Goal: Information Seeking & Learning: Learn about a topic

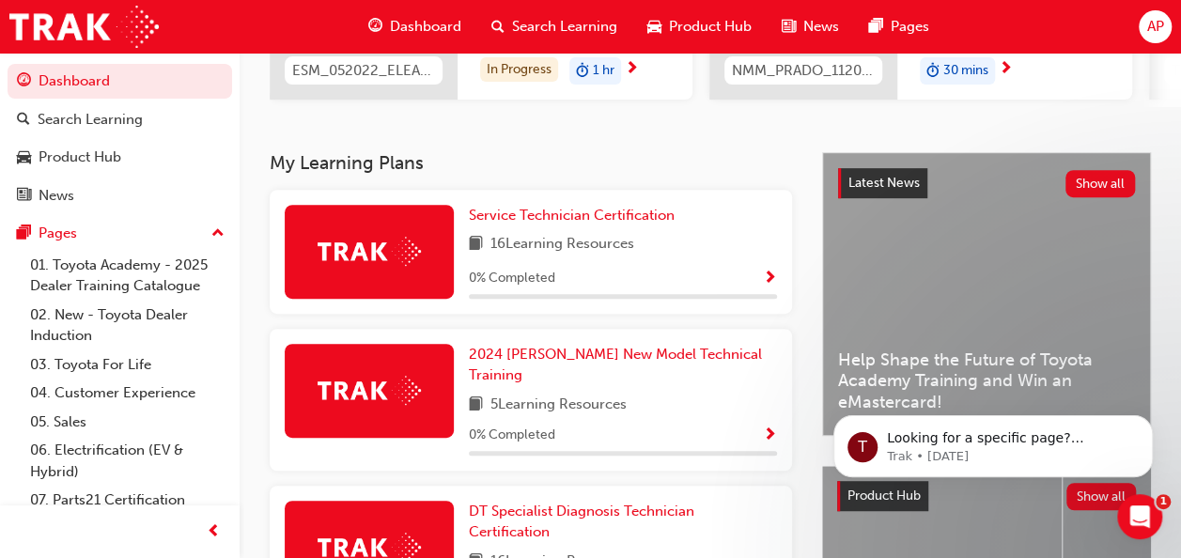
scroll to position [332, 0]
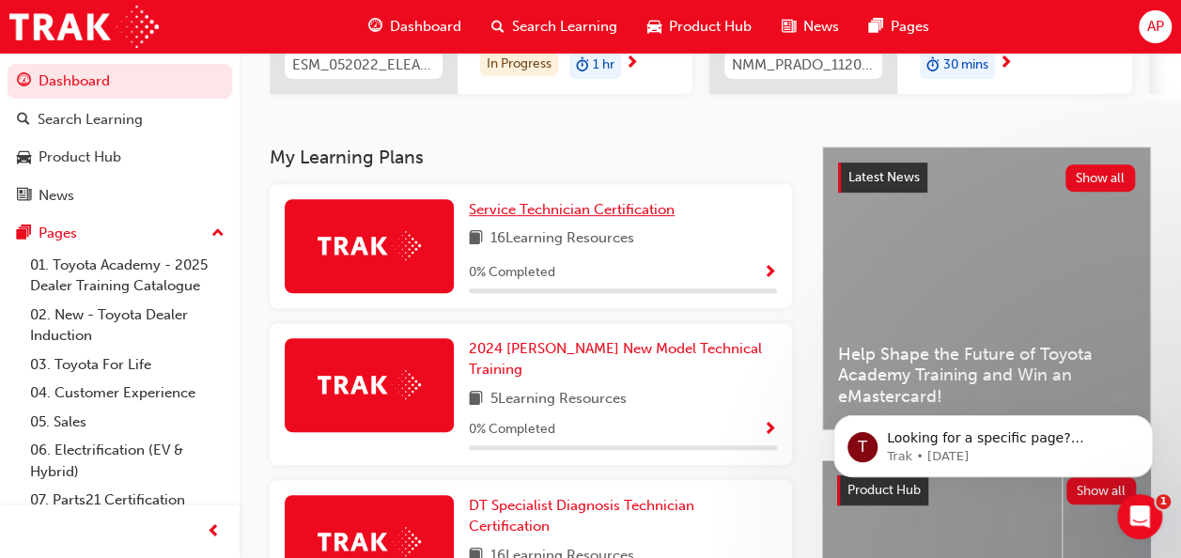
click at [659, 217] on span "Service Technician Certification" at bounding box center [572, 209] width 206 height 17
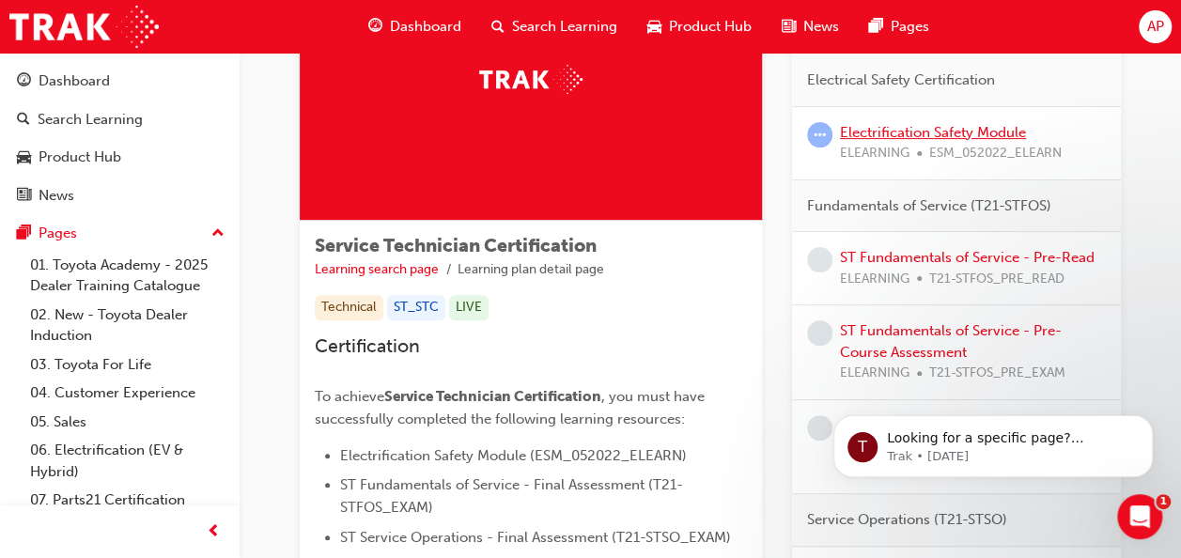
scroll to position [160, 0]
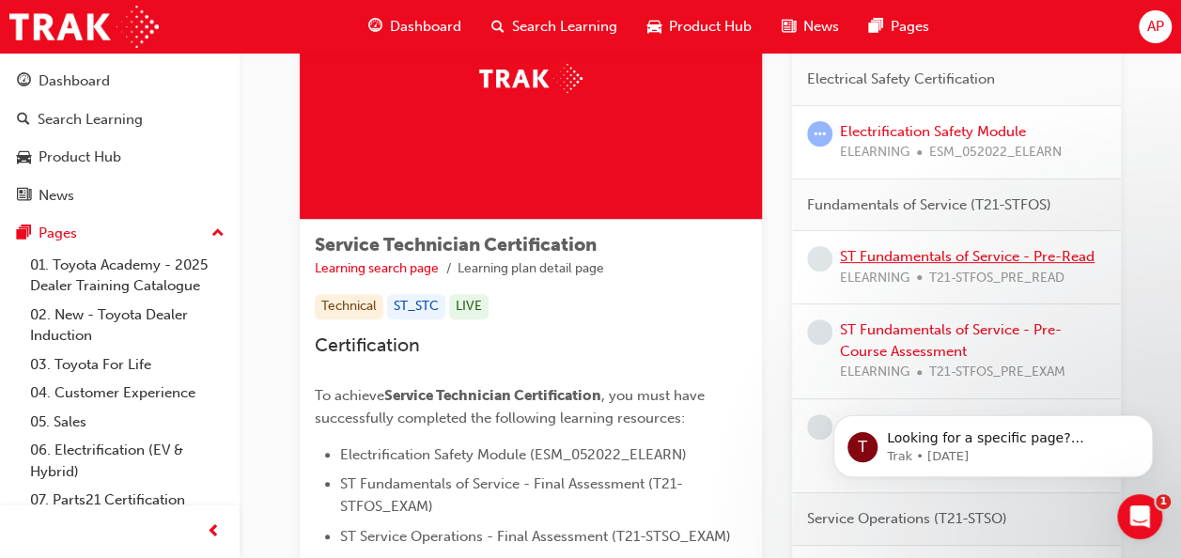
click at [1023, 258] on link "ST Fundamentals of Service - Pre-Read" at bounding box center [967, 256] width 255 height 17
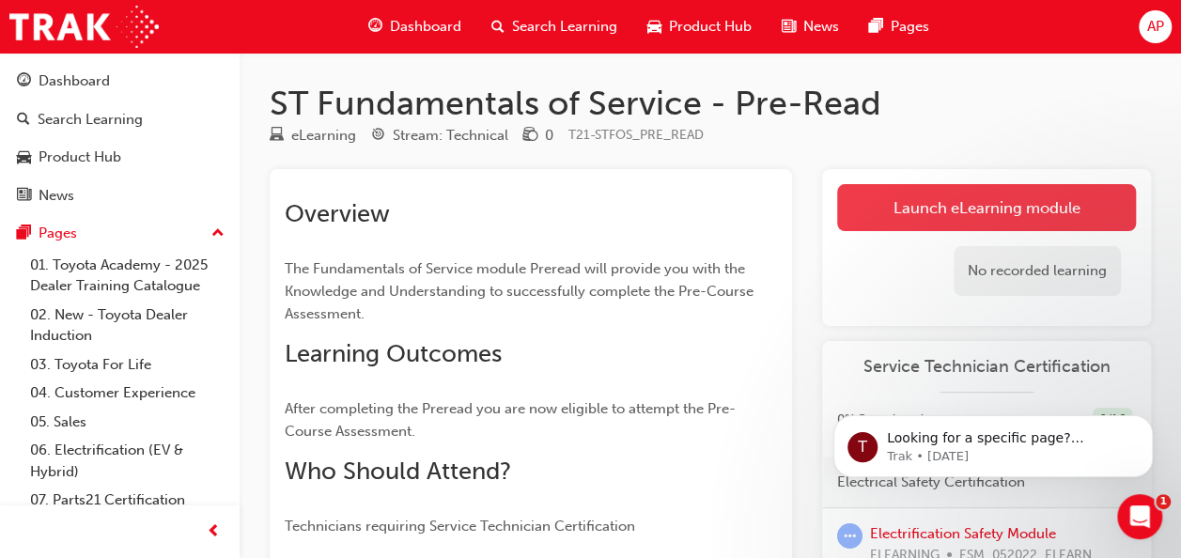
click at [867, 210] on link "Launch eLearning module" at bounding box center [986, 207] width 299 height 47
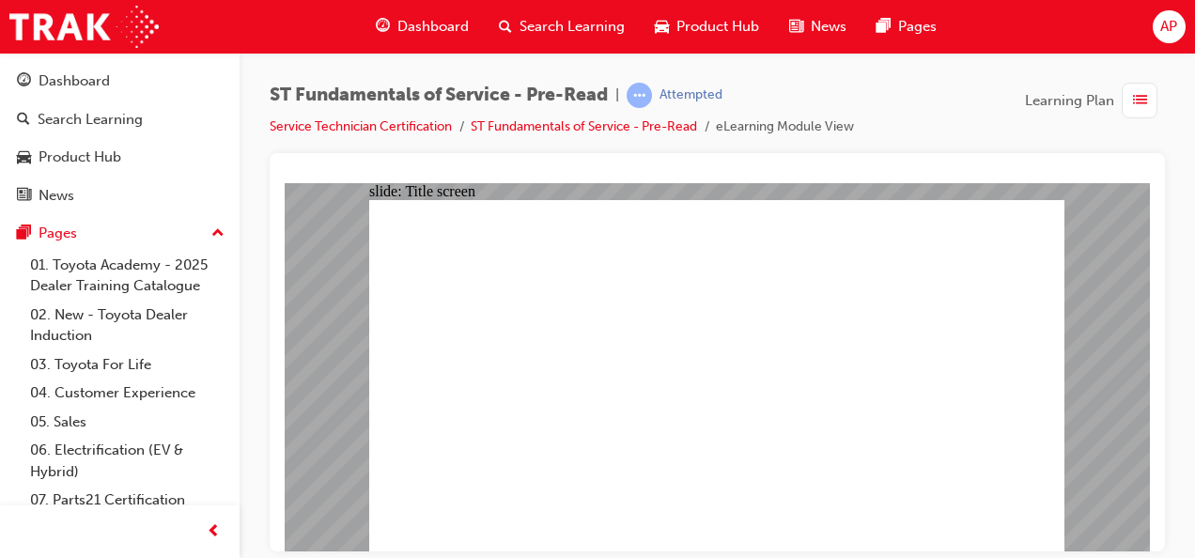
click at [1195, 189] on html "Your version of Internet Explorer is outdated and not supported. Please upgrade…" at bounding box center [597, 279] width 1195 height 558
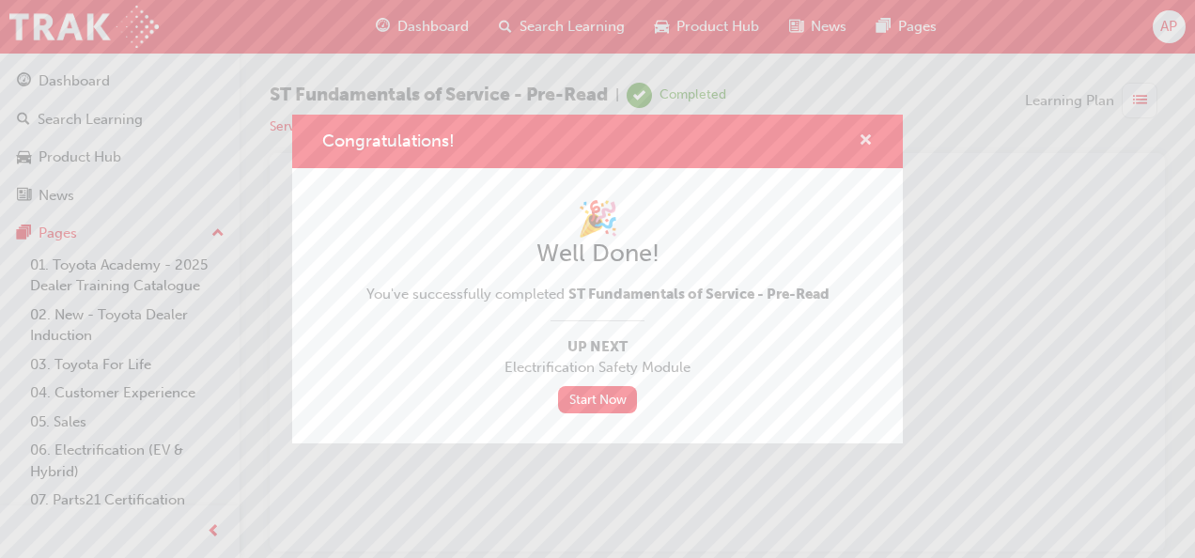
click at [871, 141] on span "cross-icon" at bounding box center [866, 141] width 14 height 17
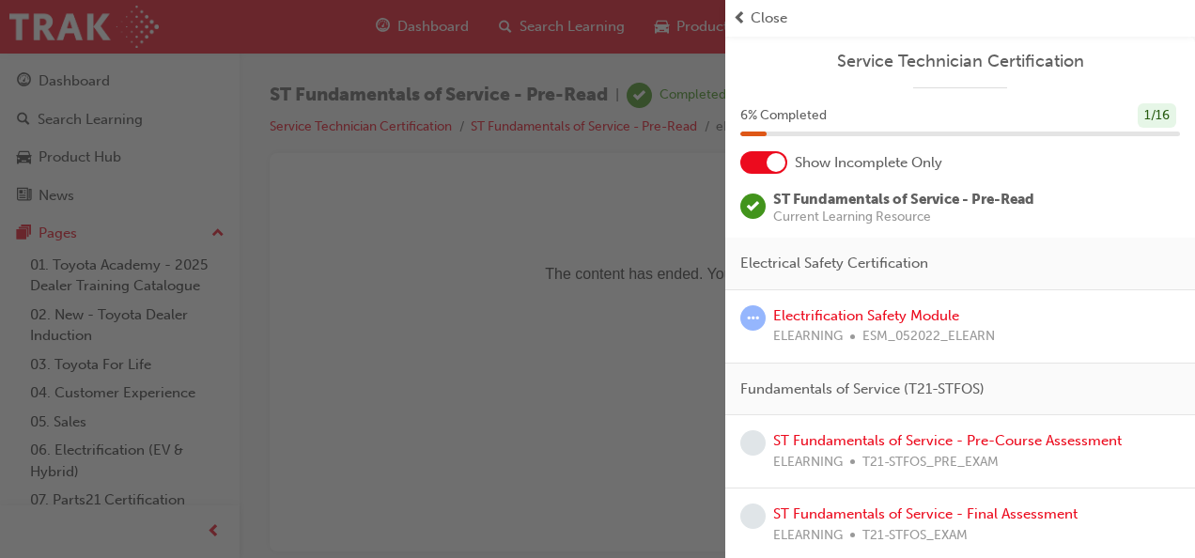
click at [750, 17] on div "Close" at bounding box center [960, 19] width 455 height 22
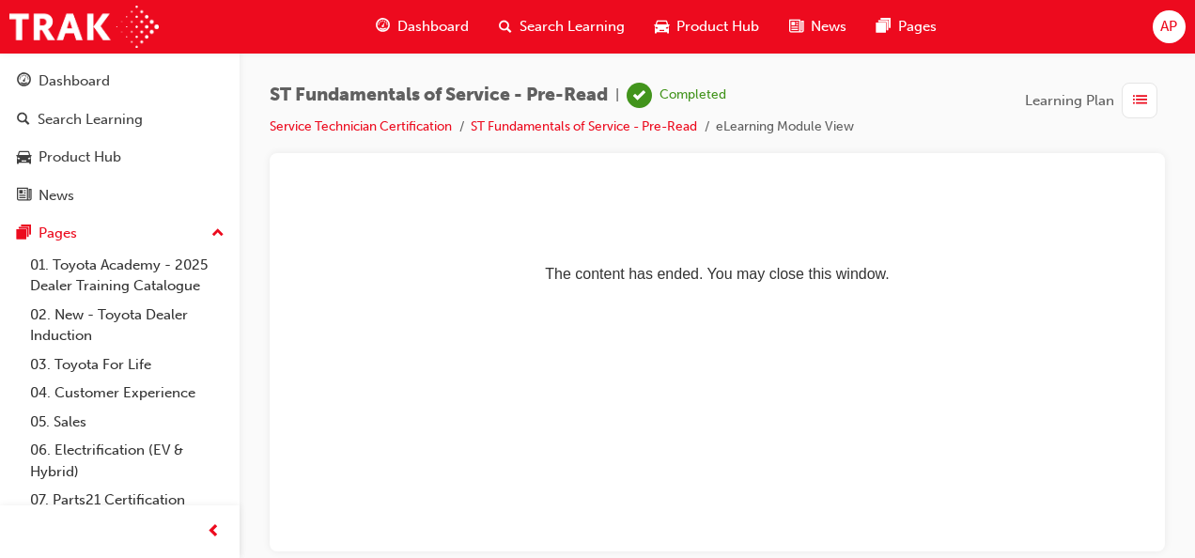
click at [404, 32] on span "Dashboard" at bounding box center [433, 27] width 71 height 22
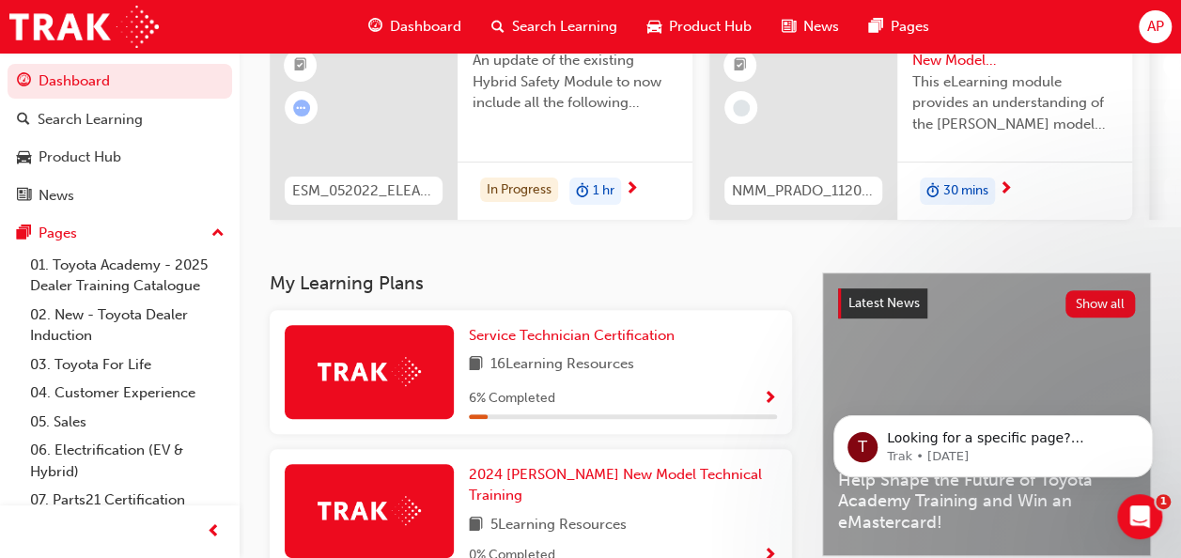
scroll to position [207, 0]
click at [634, 362] on span "16 Learning Resources" at bounding box center [563, 363] width 144 height 23
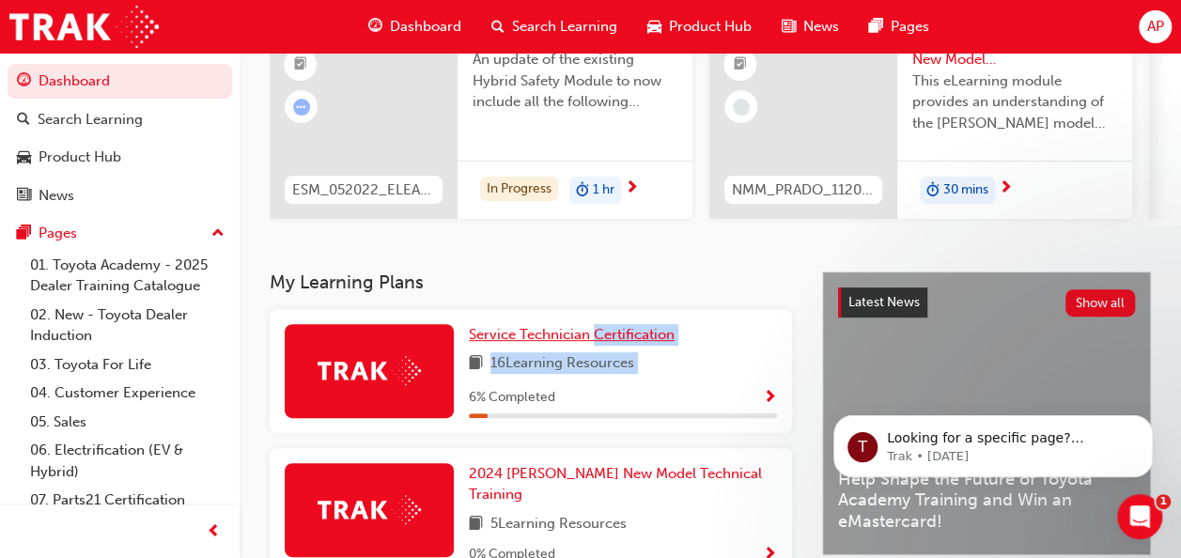
drag, startPoint x: 636, startPoint y: 362, endPoint x: 630, endPoint y: 341, distance: 21.7
click at [630, 341] on div "Service Technician Certification 16 Learning Resources 6 % Completed" at bounding box center [623, 371] width 308 height 94
drag, startPoint x: 630, startPoint y: 341, endPoint x: 537, endPoint y: 337, distance: 93.1
click at [537, 337] on span "Service Technician Certification" at bounding box center [572, 334] width 206 height 17
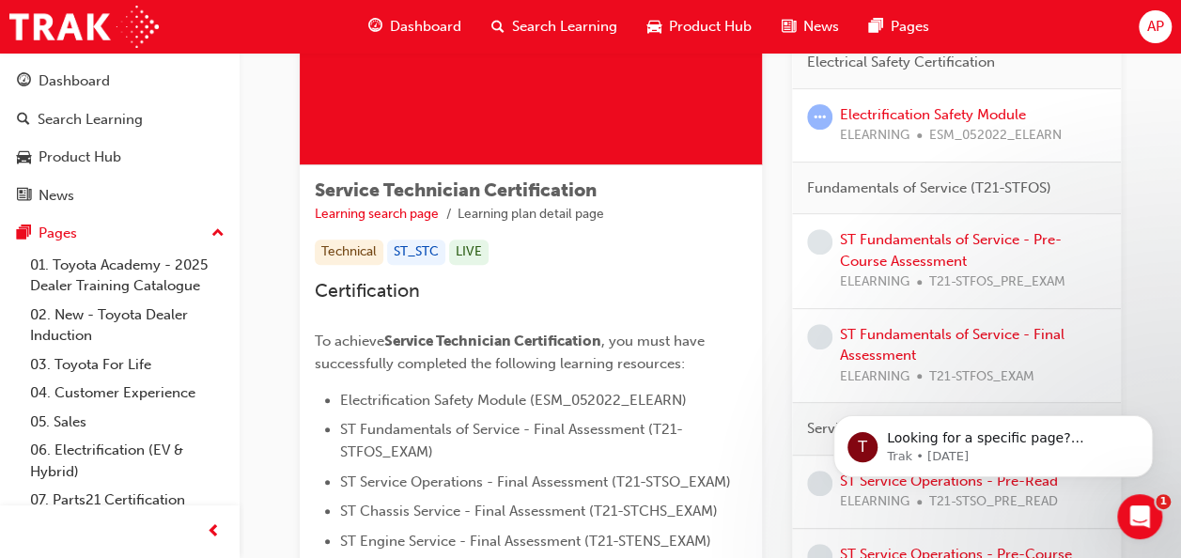
scroll to position [213, 0]
click at [884, 350] on link "ST Fundamentals of Service - Final Assessment" at bounding box center [952, 346] width 225 height 39
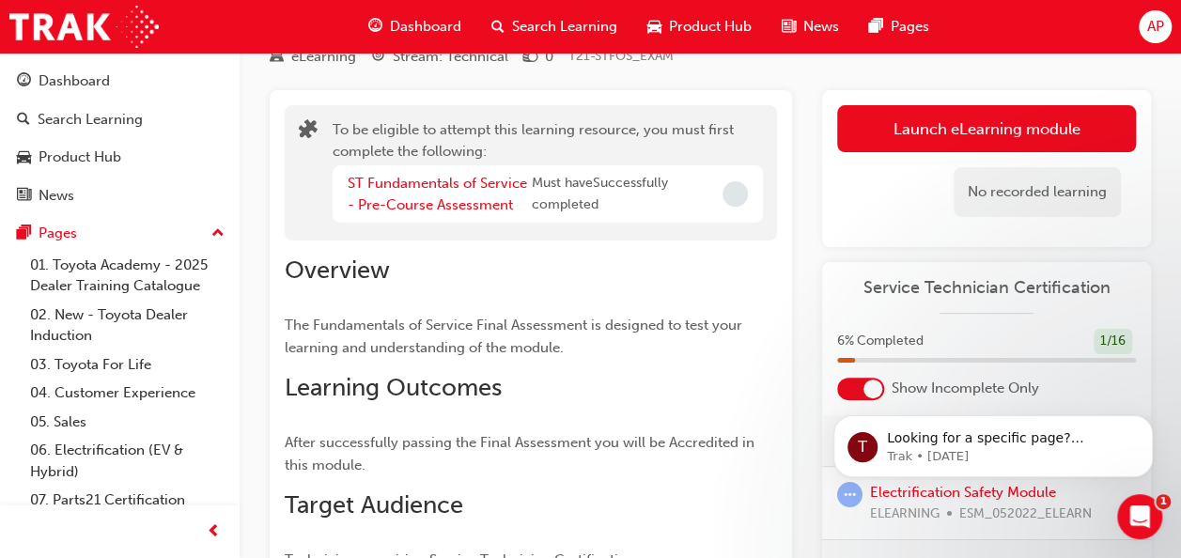
scroll to position [65, 0]
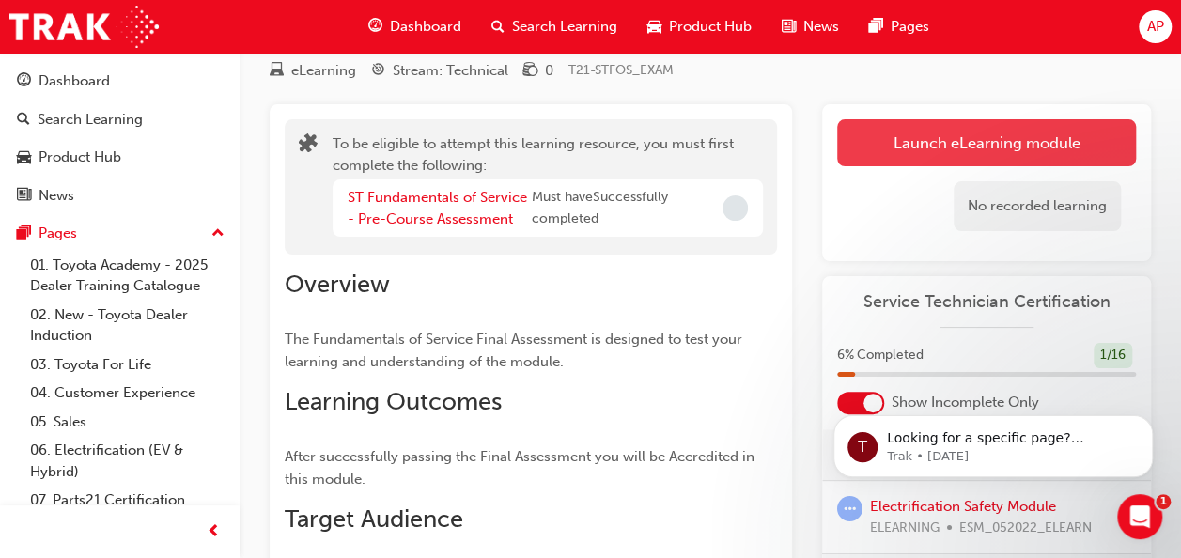
click at [985, 124] on button "Launch eLearning module" at bounding box center [986, 142] width 299 height 47
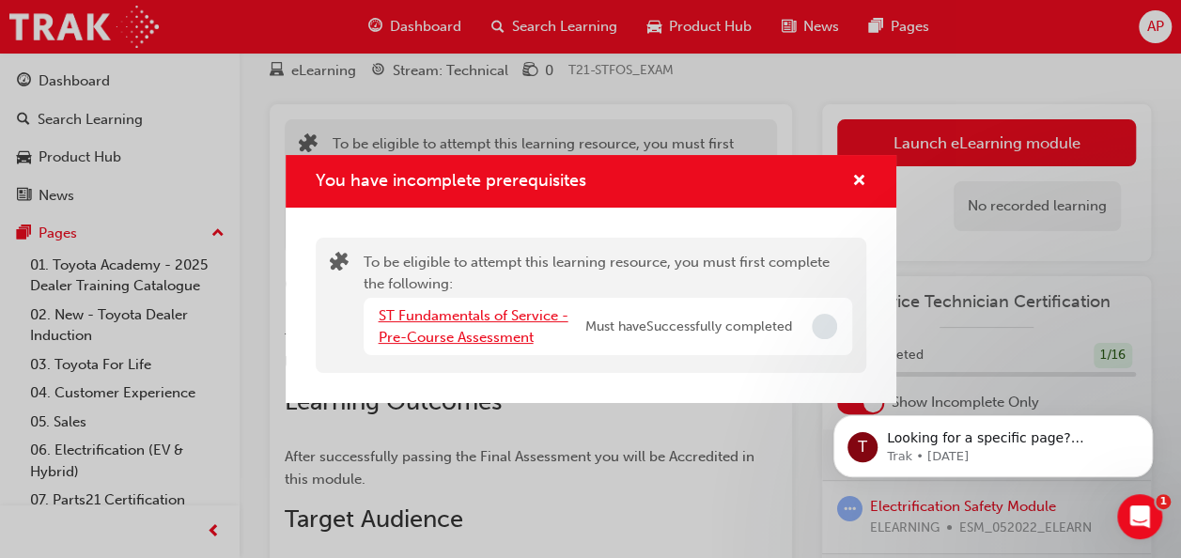
click at [492, 320] on link "ST Fundamentals of Service - Pre-Course Assessment" at bounding box center [474, 326] width 190 height 39
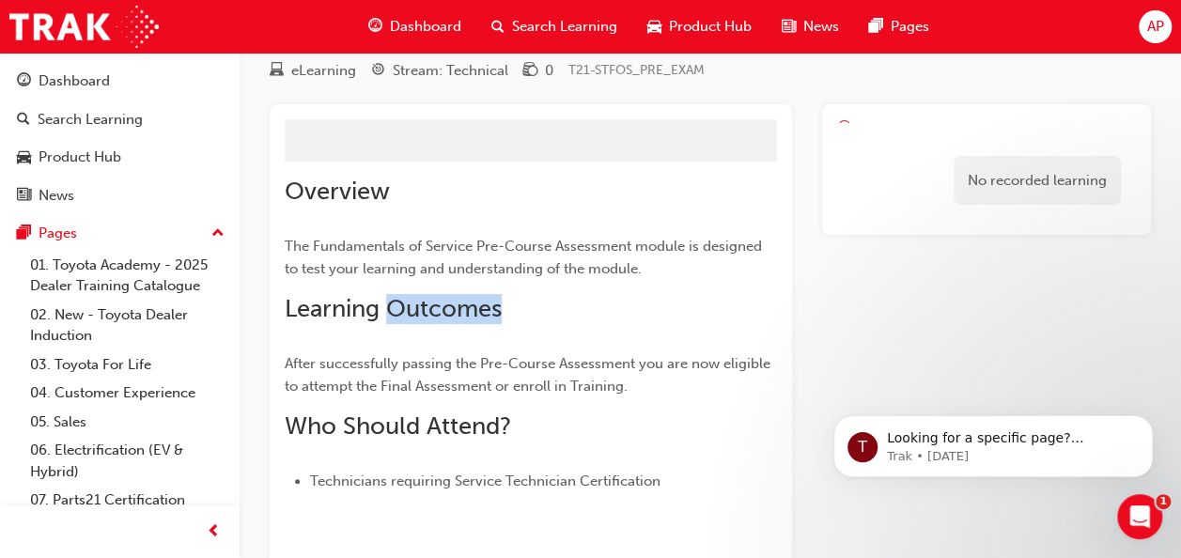
click at [492, 320] on span "Learning Outcomes" at bounding box center [393, 308] width 217 height 29
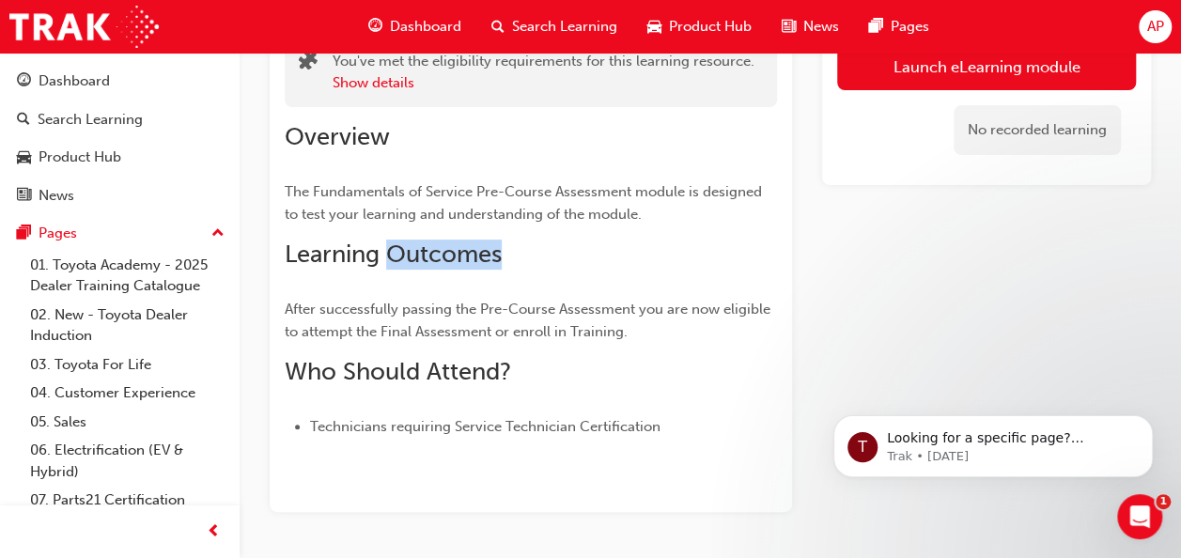
scroll to position [146, 0]
click at [700, 279] on div "Overview The Fundamentals of Service Pre-Course Assessment module is designed t…" at bounding box center [531, 282] width 492 height 316
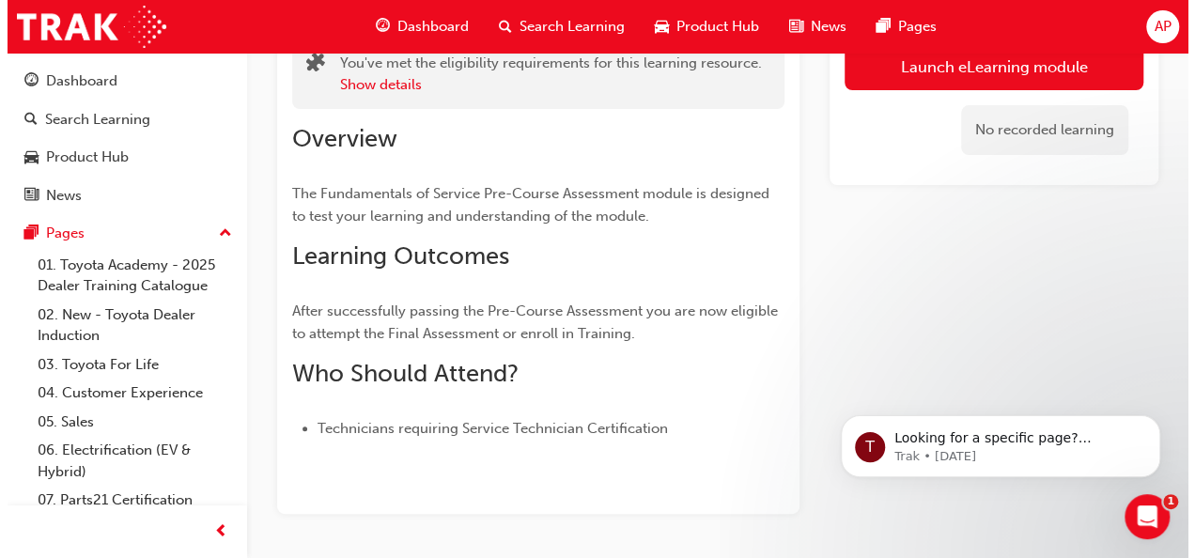
scroll to position [0, 0]
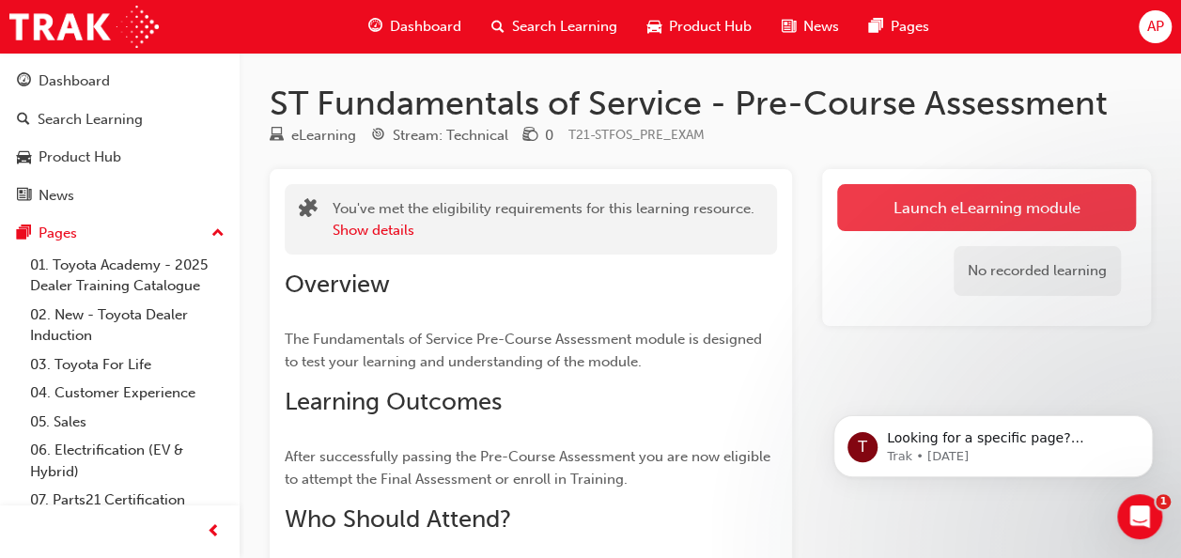
click at [929, 218] on link "Launch eLearning module" at bounding box center [986, 207] width 299 height 47
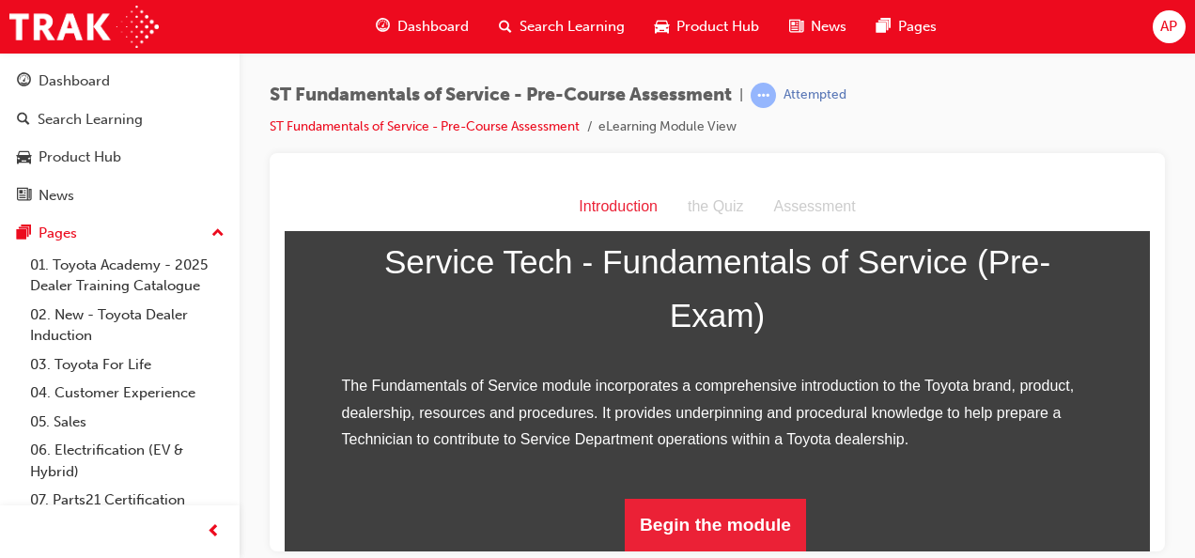
scroll to position [312, 0]
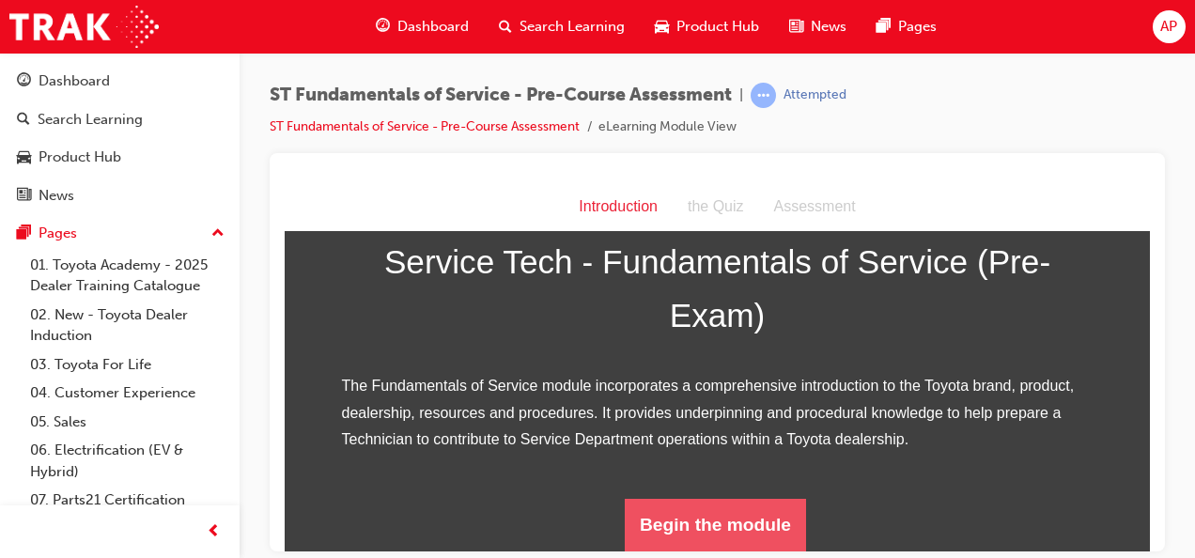
click at [737, 514] on button "Begin the module" at bounding box center [715, 524] width 181 height 53
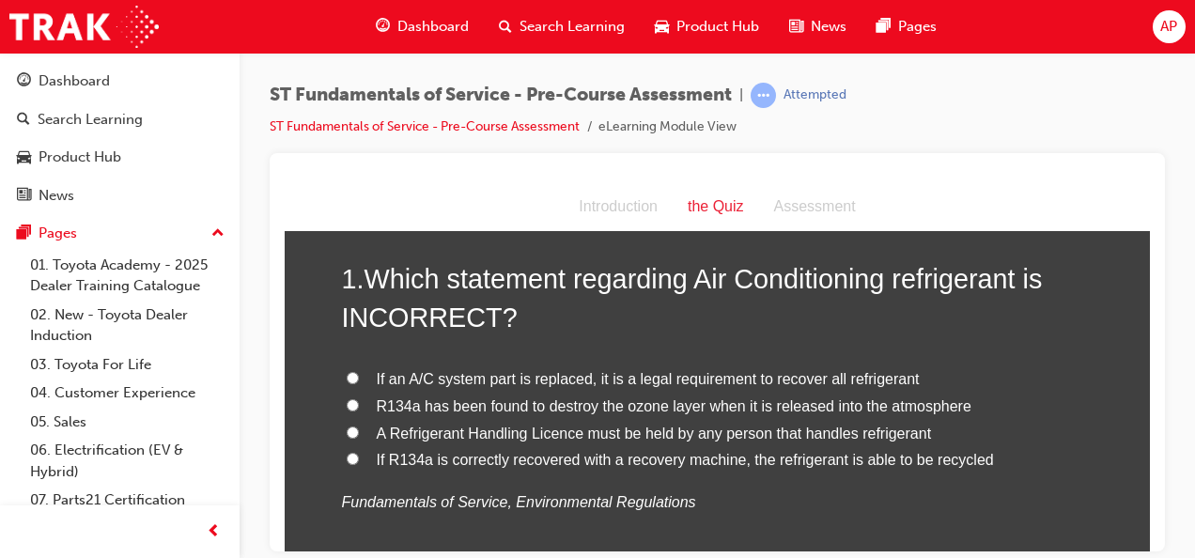
scroll to position [100, 0]
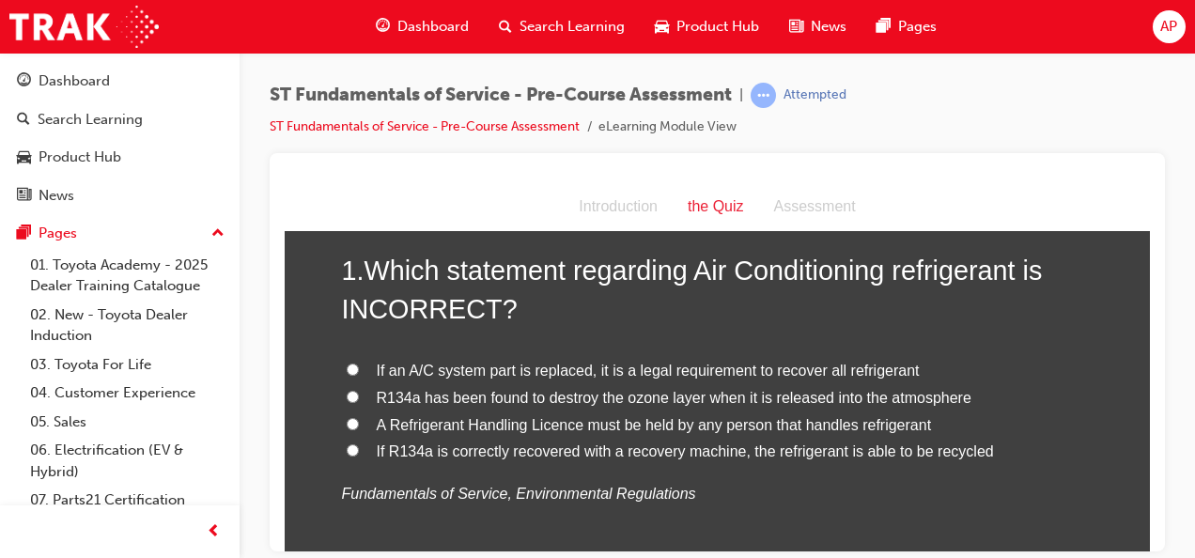
click at [754, 290] on h2 "1 . Which statement regarding Air Conditioning refrigerant is INCORRECT?" at bounding box center [718, 289] width 752 height 76
click at [538, 398] on span "R134a has been found to destroy the ozone layer when it is released into the at…" at bounding box center [674, 397] width 595 height 16
click at [359, 398] on input "R134a has been found to destroy the ozone layer when it is released into the at…" at bounding box center [353, 396] width 12 height 12
radio input "true"
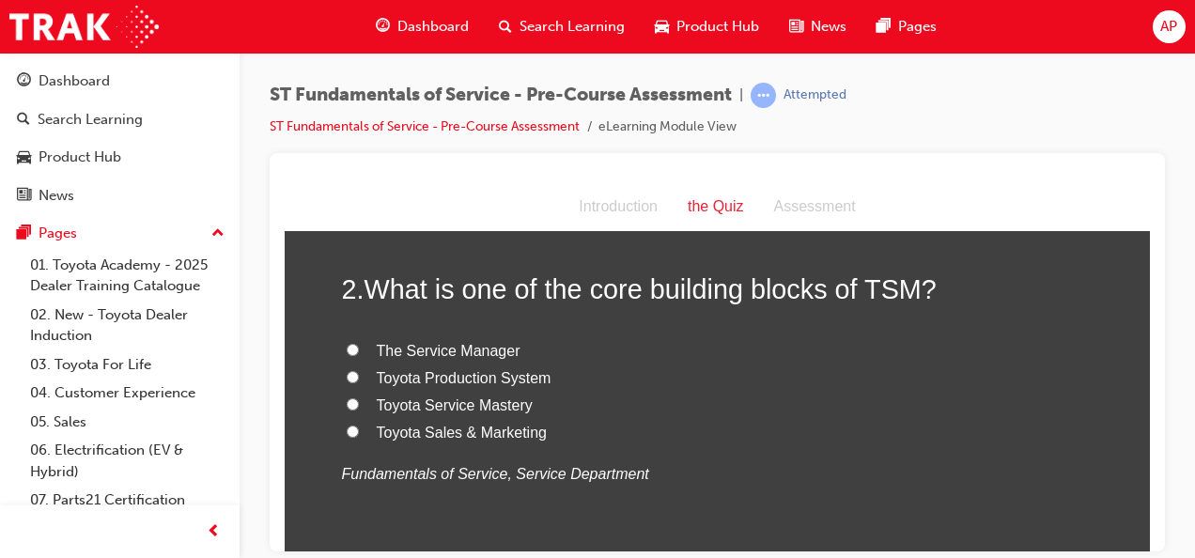
scroll to position [523, 0]
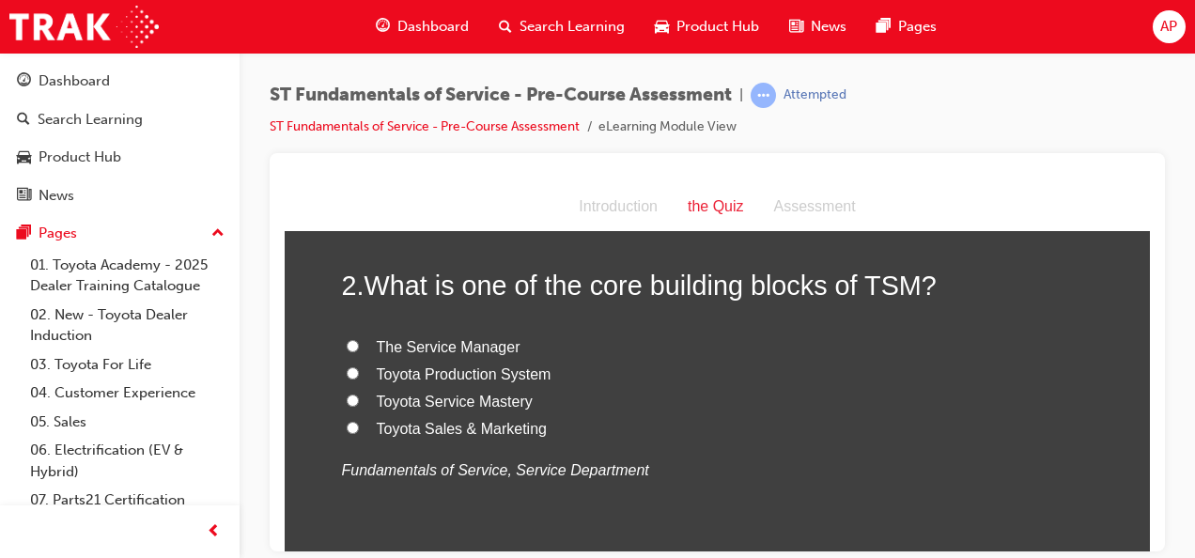
click at [489, 378] on span "Toyota Production System" at bounding box center [464, 374] width 175 height 16
click at [359, 378] on input "Toyota Production System" at bounding box center [353, 373] width 12 height 12
radio input "true"
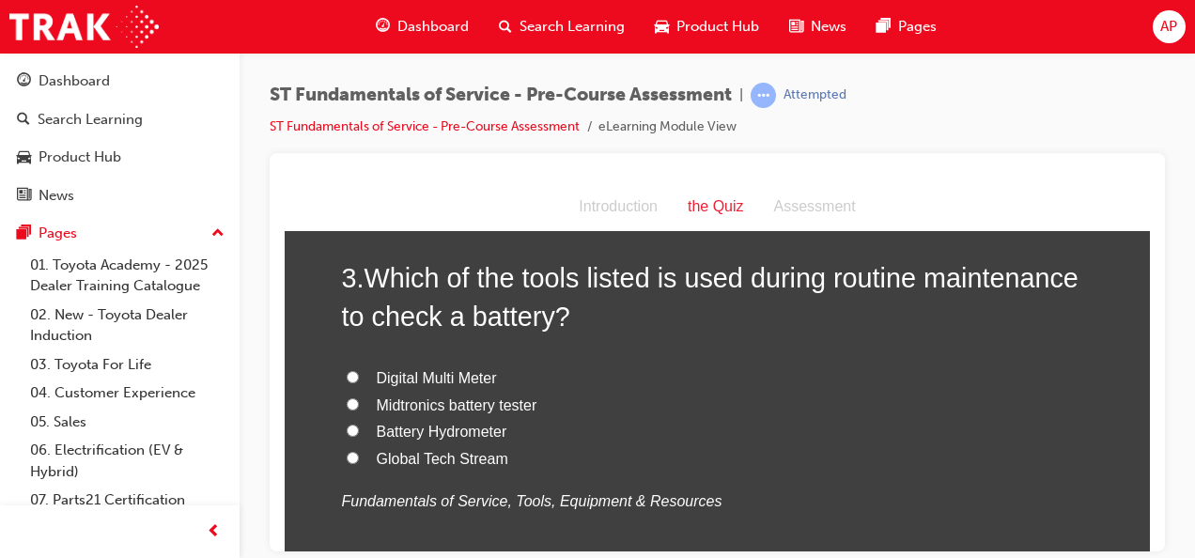
scroll to position [931, 0]
click at [442, 398] on span "Midtronics battery tester" at bounding box center [457, 403] width 161 height 16
click at [359, 398] on input "Midtronics battery tester" at bounding box center [353, 402] width 12 height 12
radio input "true"
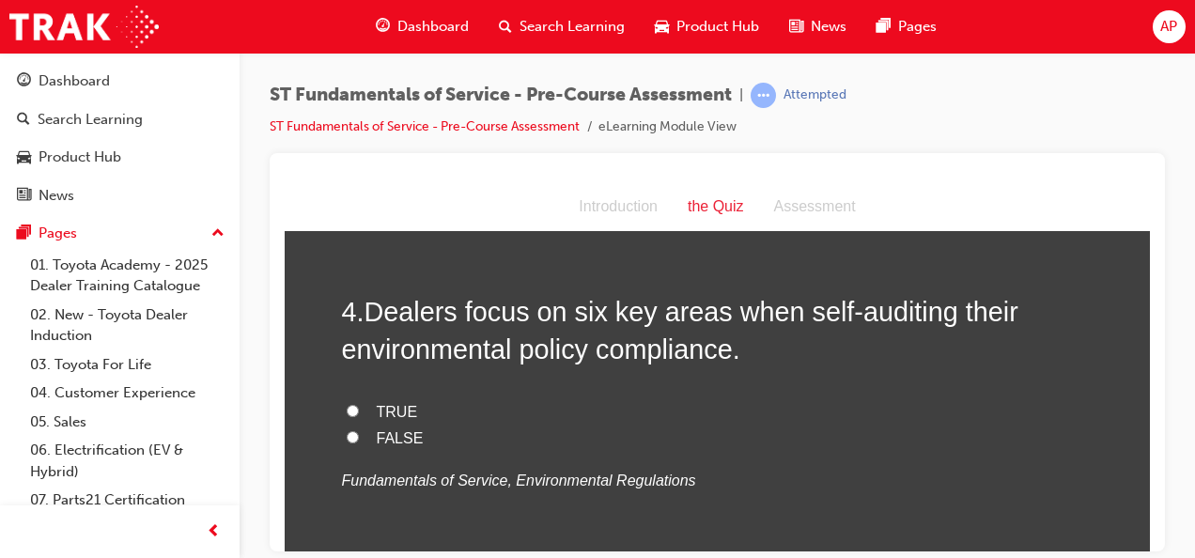
scroll to position [1335, 0]
click at [387, 407] on span "TRUE" at bounding box center [397, 410] width 41 height 16
click at [359, 407] on input "TRUE" at bounding box center [353, 409] width 12 height 12
radio input "true"
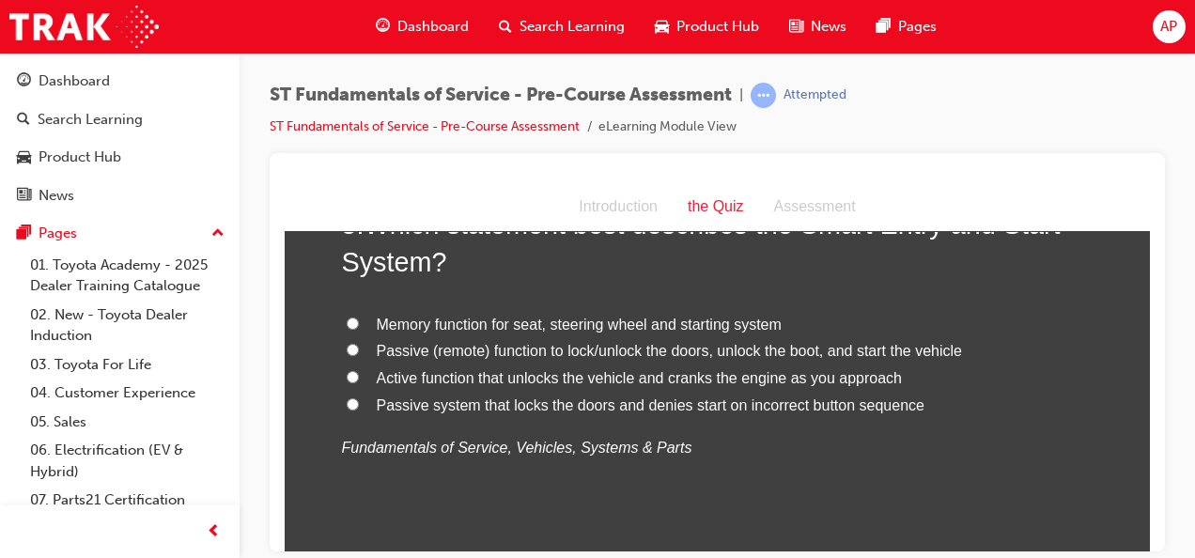
scroll to position [1802, 0]
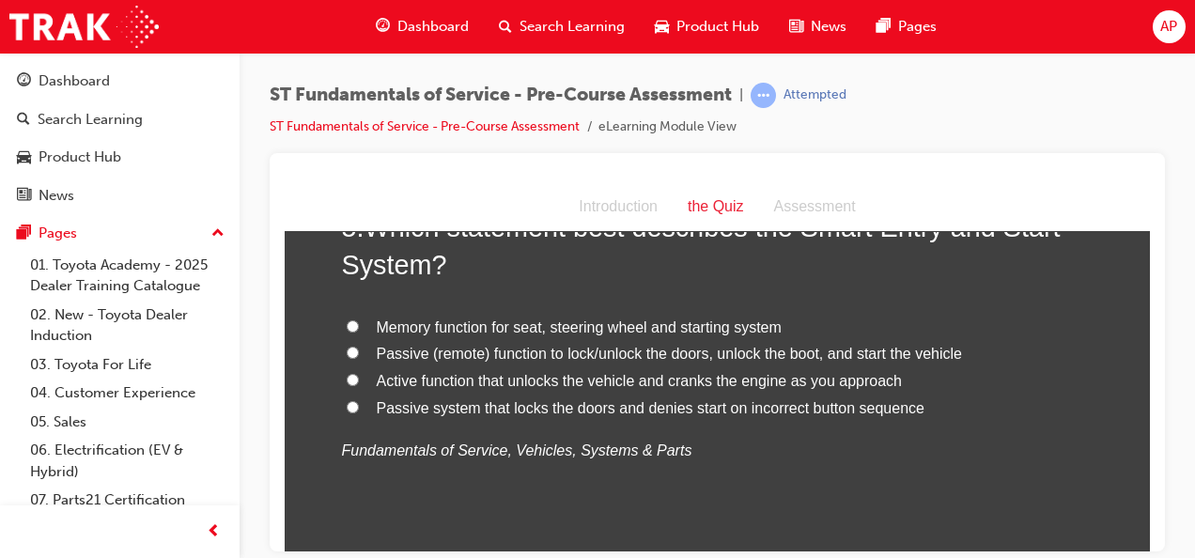
click at [484, 349] on span "Passive (remote) function to lock/unlock the doors, unlock the boot, and start …" at bounding box center [670, 353] width 586 height 16
click at [359, 349] on input "Passive (remote) function to lock/unlock the doors, unlock the boot, and start …" at bounding box center [353, 352] width 12 height 12
radio input "true"
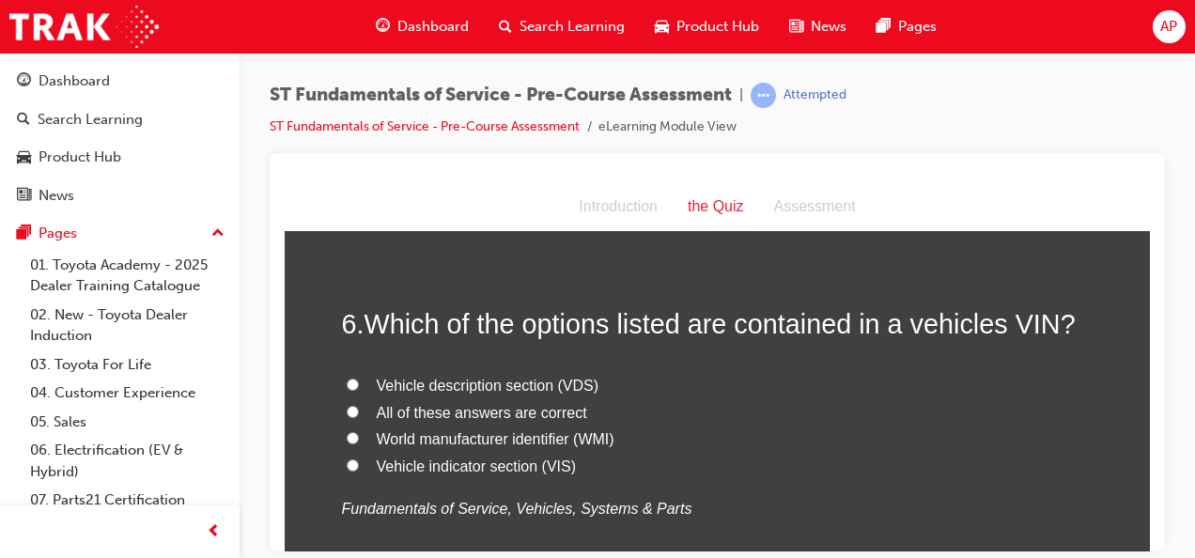
scroll to position [2144, 0]
click at [521, 409] on span "All of these answers are correct" at bounding box center [482, 411] width 211 height 16
click at [359, 409] on input "All of these answers are correct" at bounding box center [353, 410] width 12 height 12
radio input "true"
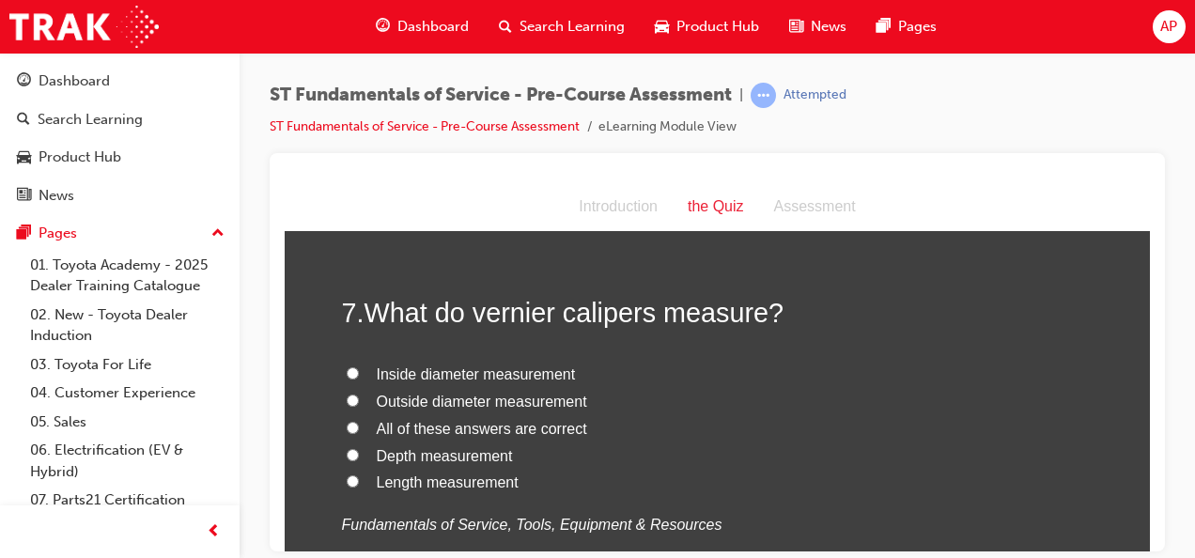
scroll to position [2567, 0]
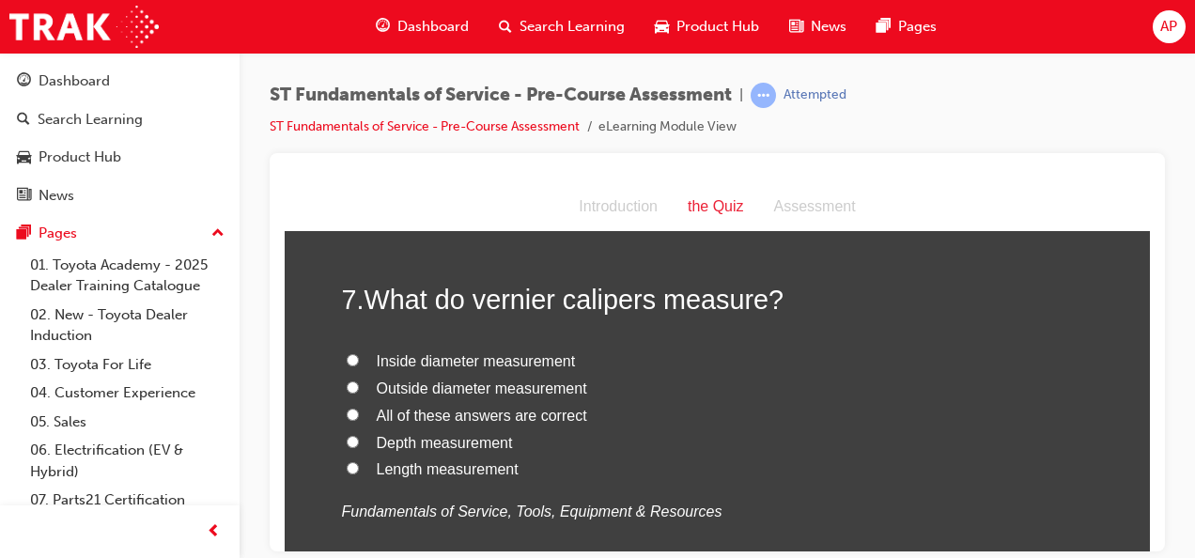
click at [494, 414] on span "All of these answers are correct" at bounding box center [482, 415] width 211 height 16
click at [359, 414] on input "All of these answers are correct" at bounding box center [353, 414] width 12 height 12
radio input "true"
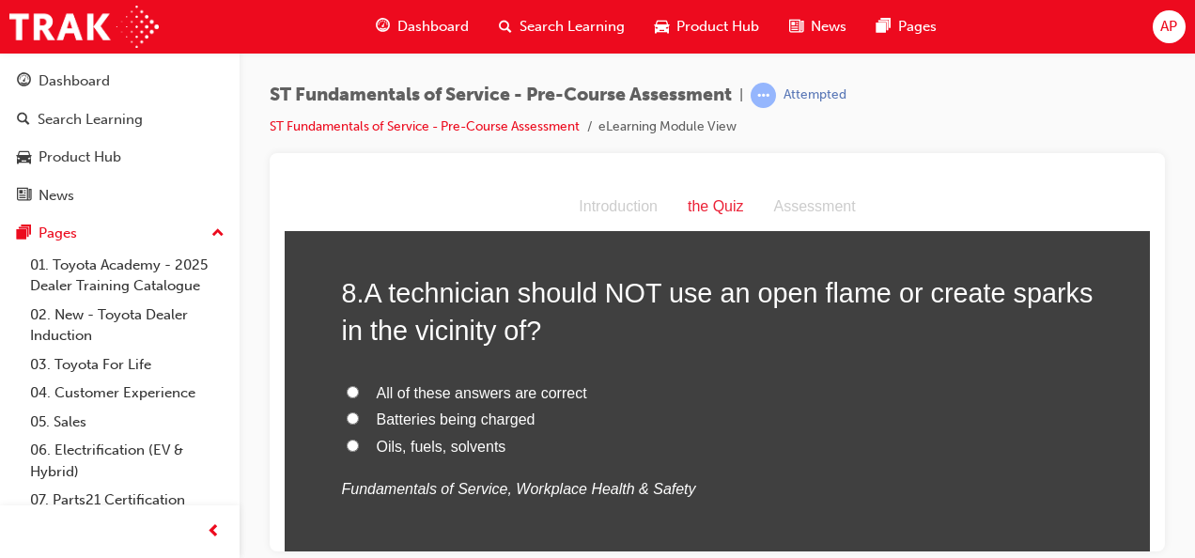
scroll to position [3001, 0]
click at [509, 394] on span "All of these answers are correct" at bounding box center [482, 391] width 211 height 16
click at [359, 394] on input "All of these answers are correct" at bounding box center [353, 390] width 12 height 12
radio input "true"
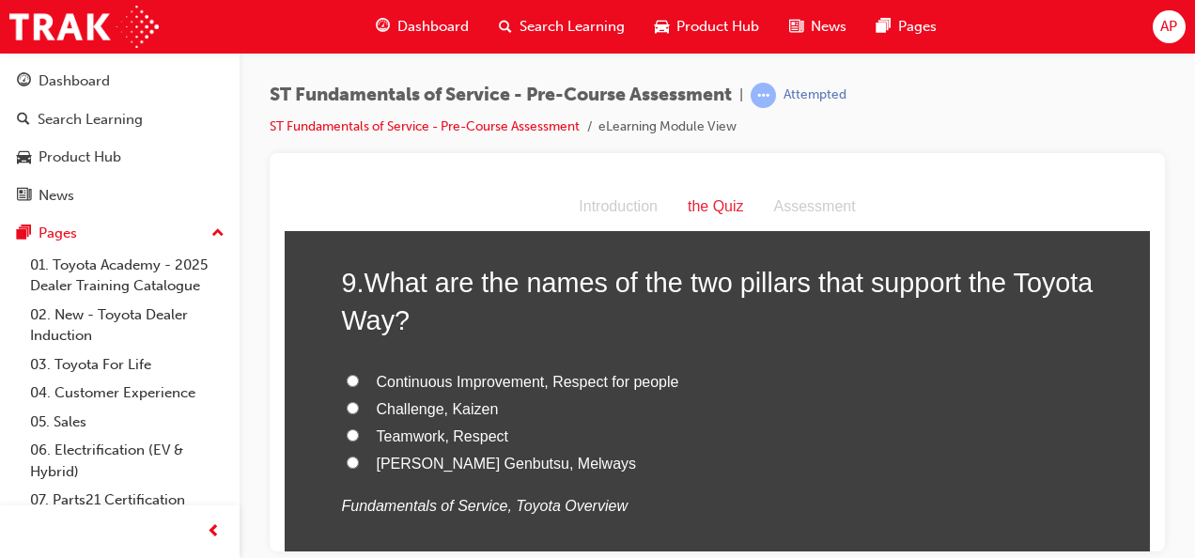
scroll to position [3424, 0]
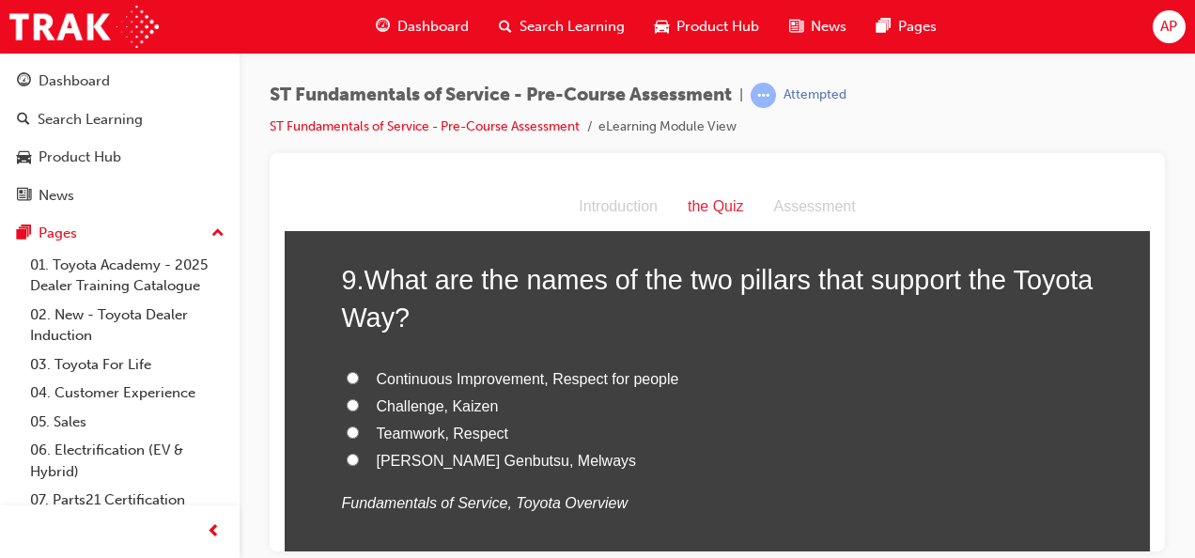
click at [433, 402] on span "Challenge, Kaizen" at bounding box center [438, 406] width 122 height 16
click at [359, 402] on input "Challenge, Kaizen" at bounding box center [353, 404] width 12 height 12
radio input "true"
click at [603, 371] on span "Continuous Improvement, Respect for people" at bounding box center [528, 378] width 303 height 16
click at [359, 371] on input "Continuous Improvement, Respect for people" at bounding box center [353, 377] width 12 height 12
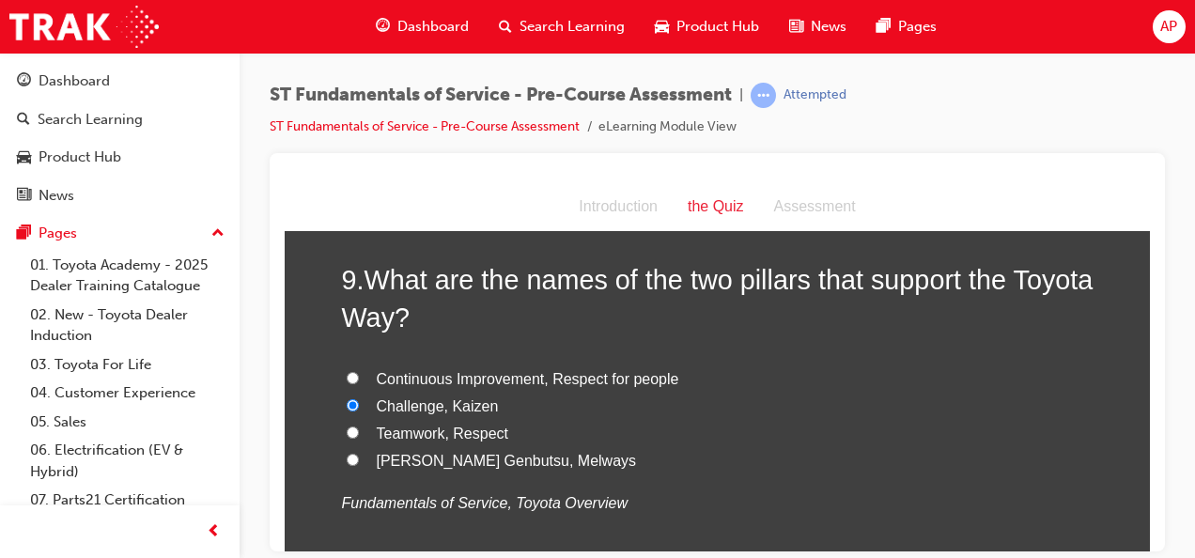
radio input "true"
click at [943, 447] on label "[PERSON_NAME] Genbutsu, Melways" at bounding box center [718, 460] width 752 height 27
click at [359, 453] on input "[PERSON_NAME] Genbutsu, Melways" at bounding box center [353, 459] width 12 height 12
radio input "true"
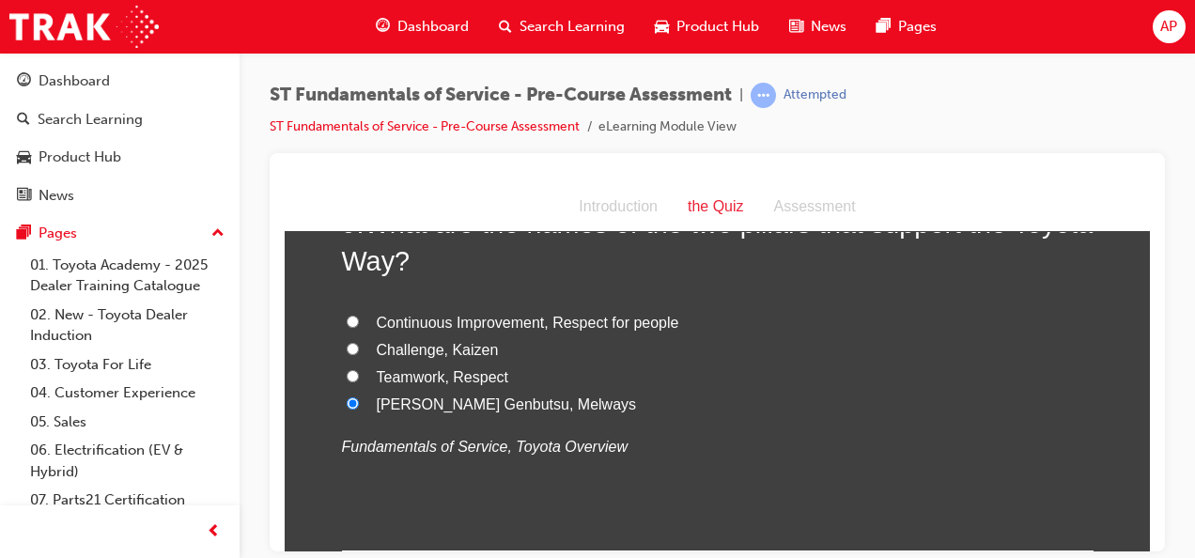
scroll to position [3477, 0]
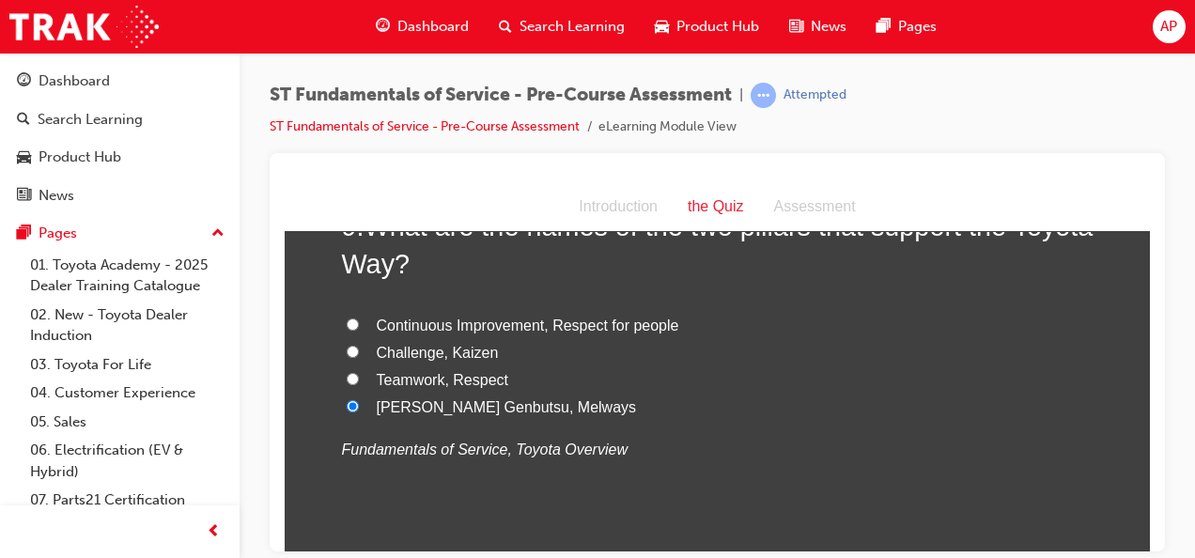
click at [566, 322] on span "Continuous Improvement, Respect for people" at bounding box center [528, 325] width 303 height 16
click at [359, 322] on input "Continuous Improvement, Respect for people" at bounding box center [353, 324] width 12 height 12
radio input "true"
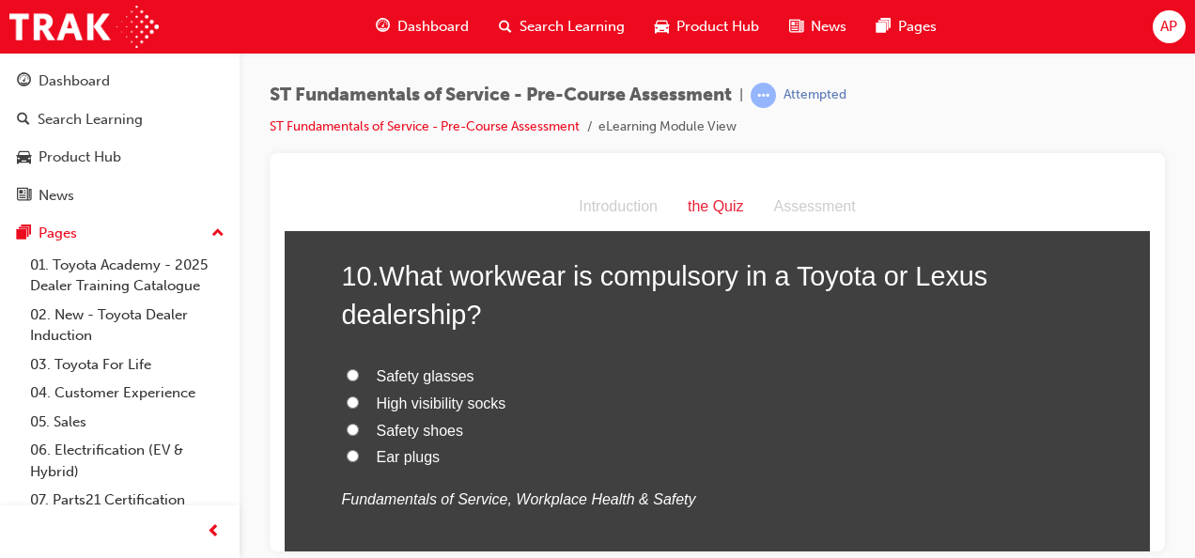
scroll to position [3867, 0]
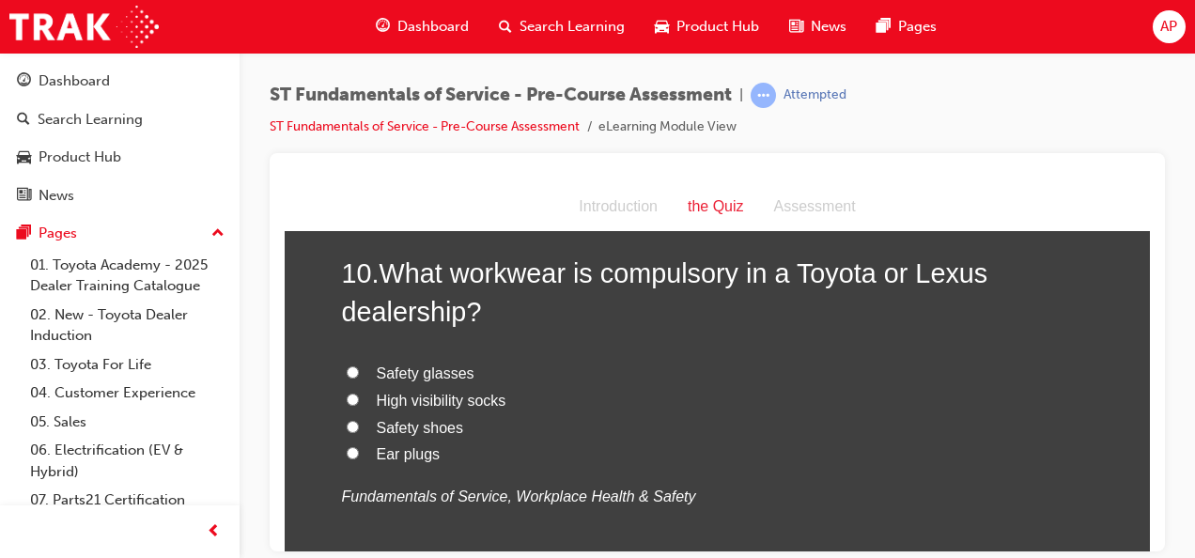
click at [432, 426] on span "Safety shoes" at bounding box center [420, 427] width 87 height 16
click at [359, 426] on input "Safety shoes" at bounding box center [353, 426] width 12 height 12
radio input "true"
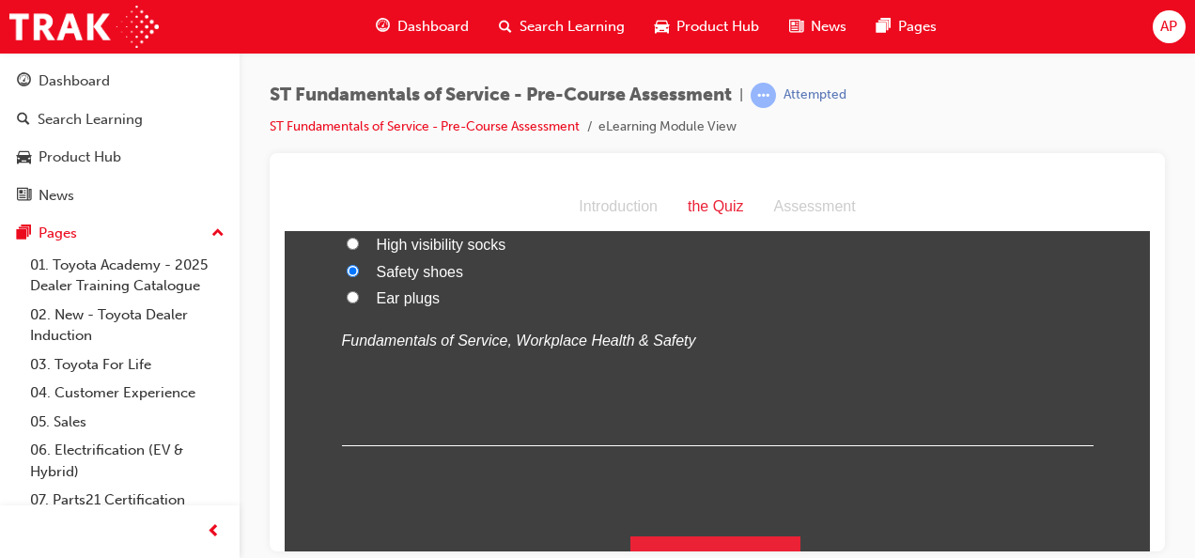
scroll to position [4057, 0]
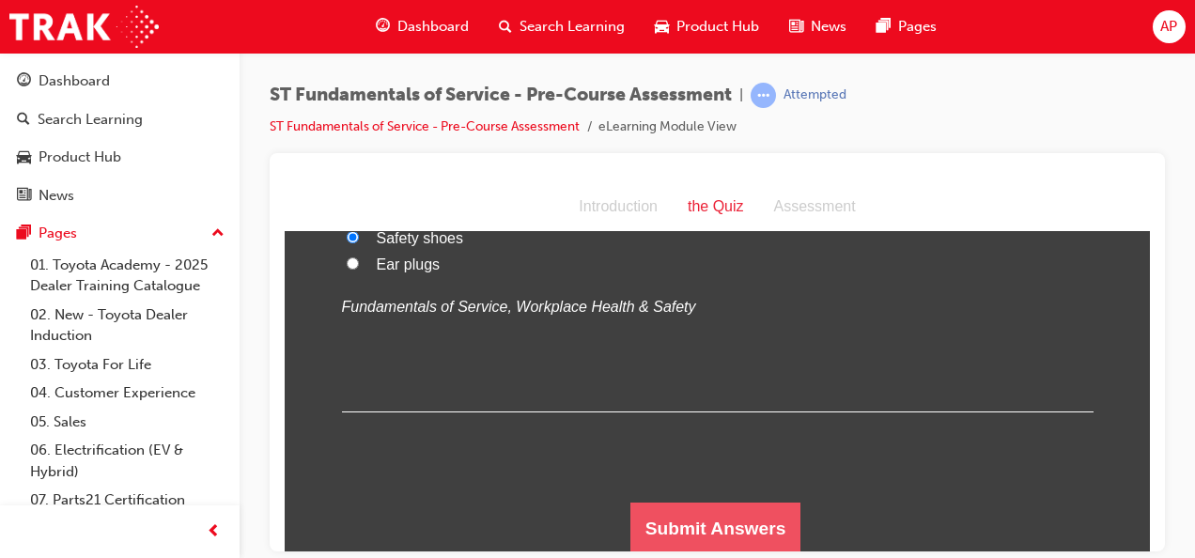
click at [742, 518] on button "Submit Answers" at bounding box center [716, 528] width 171 height 53
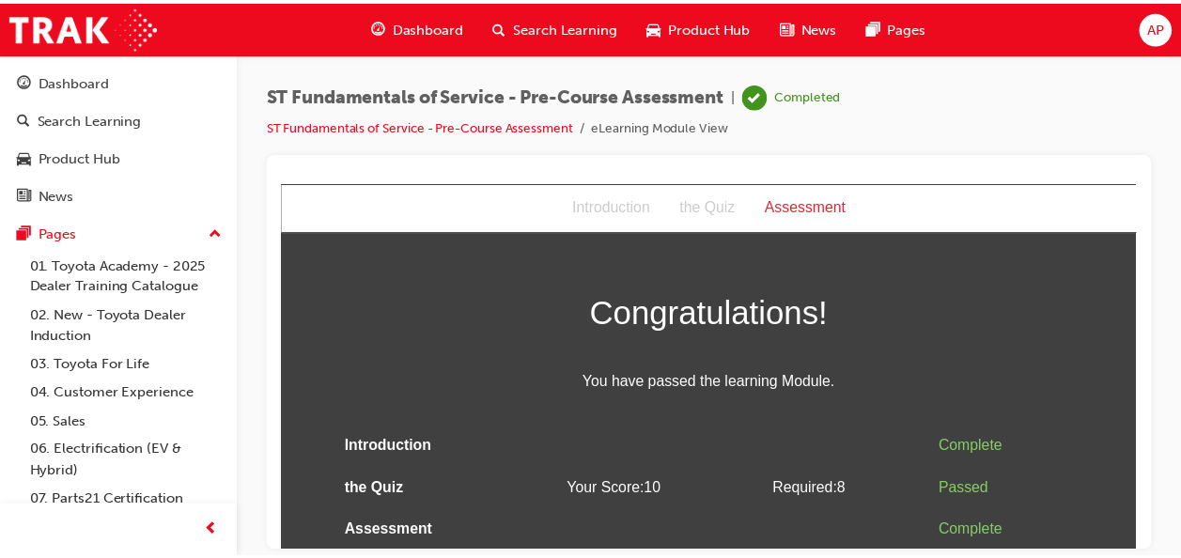
scroll to position [0, 0]
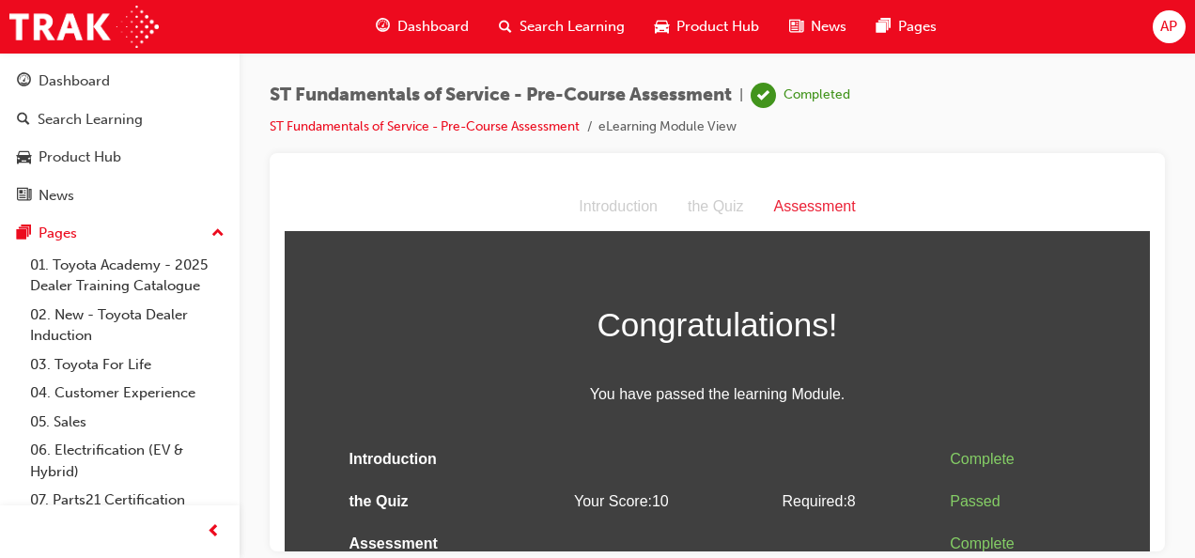
click at [383, 40] on div "Dashboard" at bounding box center [422, 27] width 123 height 39
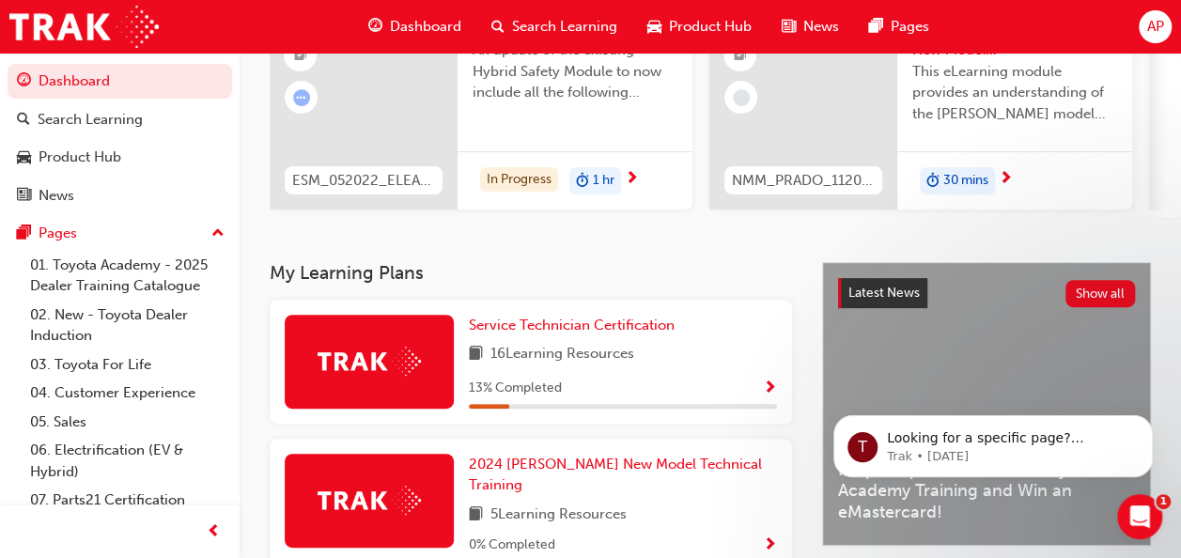
scroll to position [226, 0]
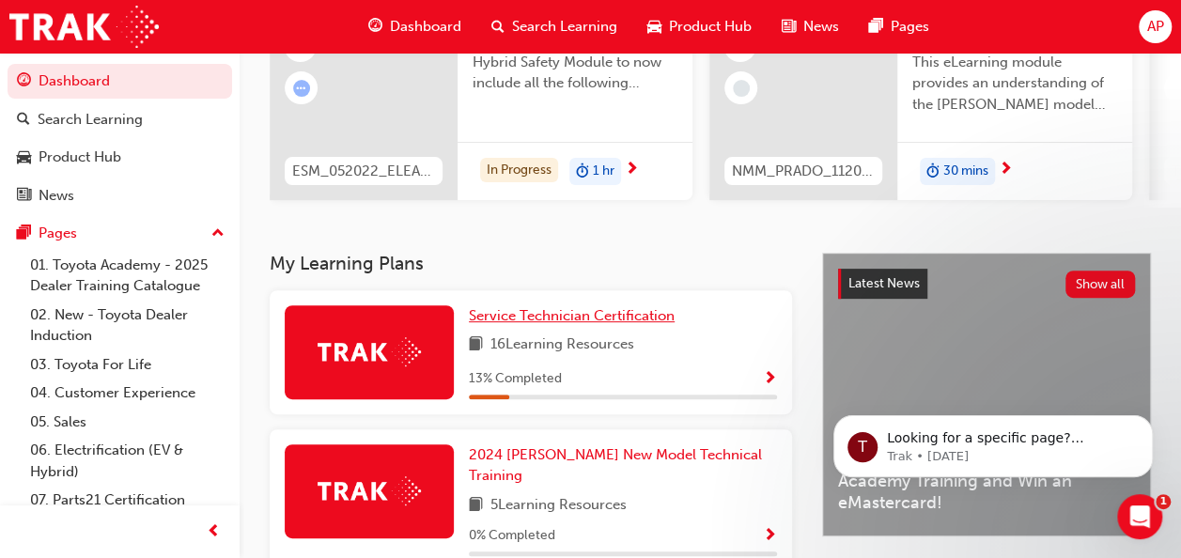
click at [561, 320] on span "Service Technician Certification" at bounding box center [572, 315] width 206 height 17
